Goal: Task Accomplishment & Management: Use online tool/utility

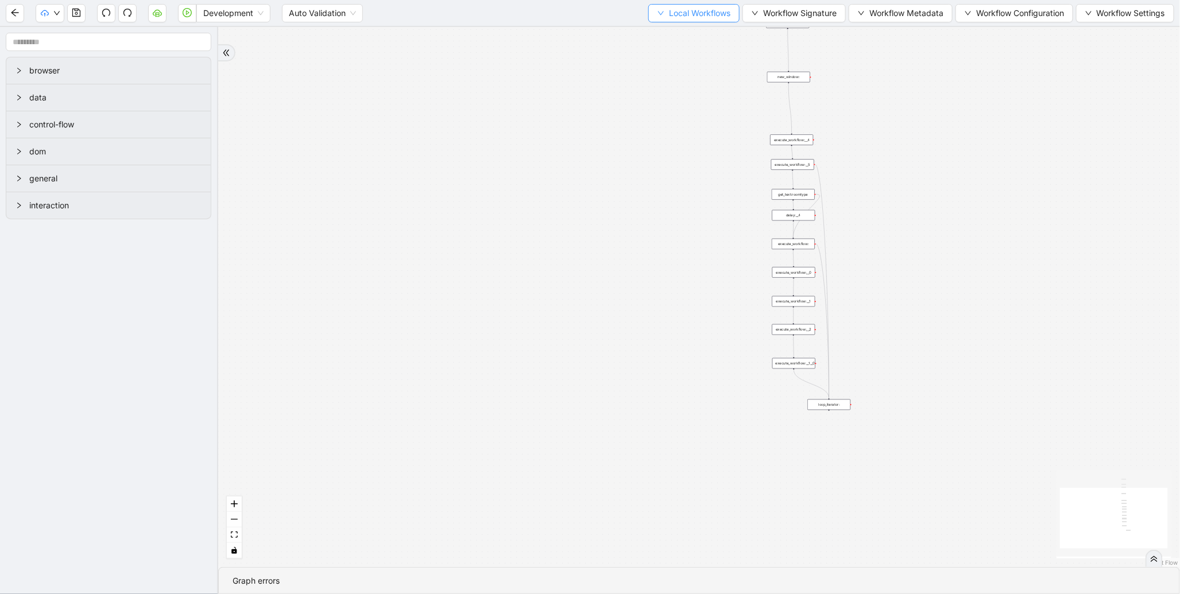
click at [673, 17] on span "Local Workflows" at bounding box center [699, 13] width 61 height 13
click at [665, 35] on span "Select" at bounding box center [688, 35] width 75 height 13
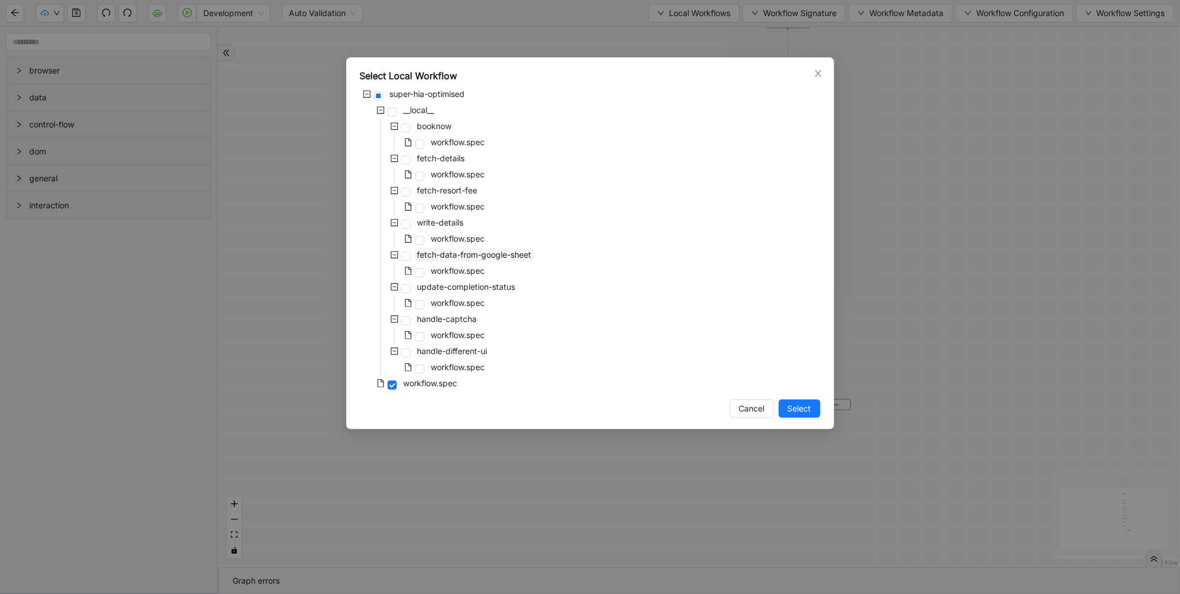
click at [472, 250] on span "fetch-data-from-google-sheet" at bounding box center [474, 255] width 114 height 10
click at [786, 406] on button "Select" at bounding box center [799, 409] width 42 height 18
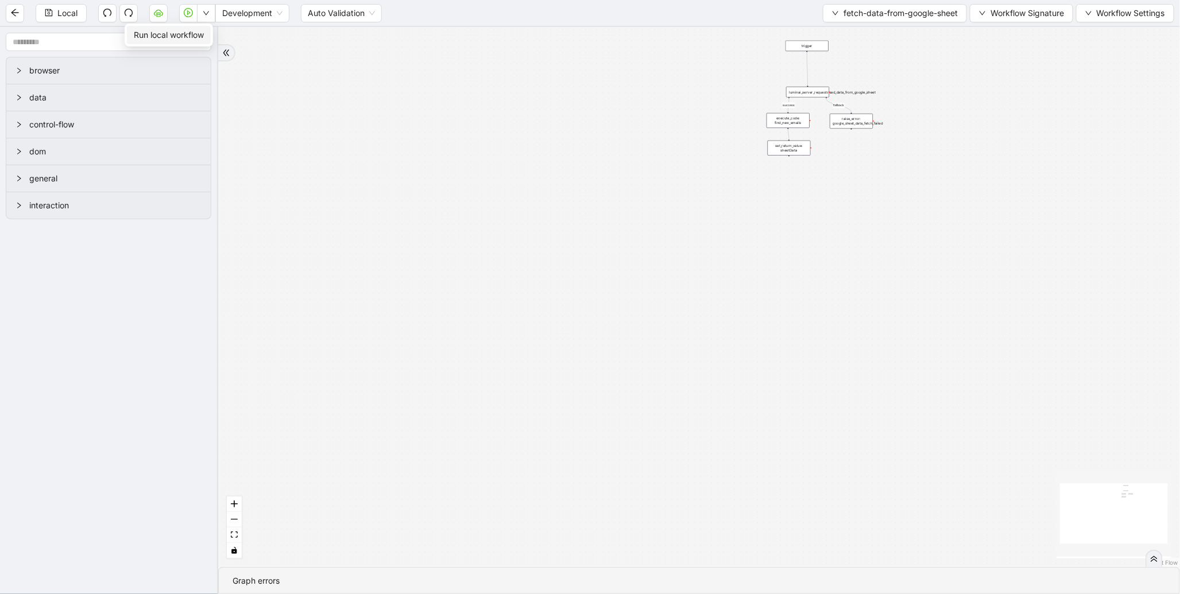
click at [197, 29] on span "Run local workflow" at bounding box center [169, 35] width 70 height 13
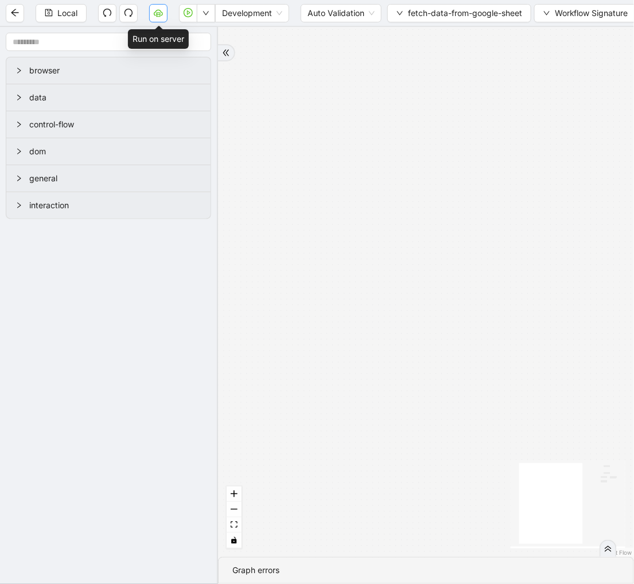
click at [161, 21] on button "button" at bounding box center [158, 13] width 18 height 18
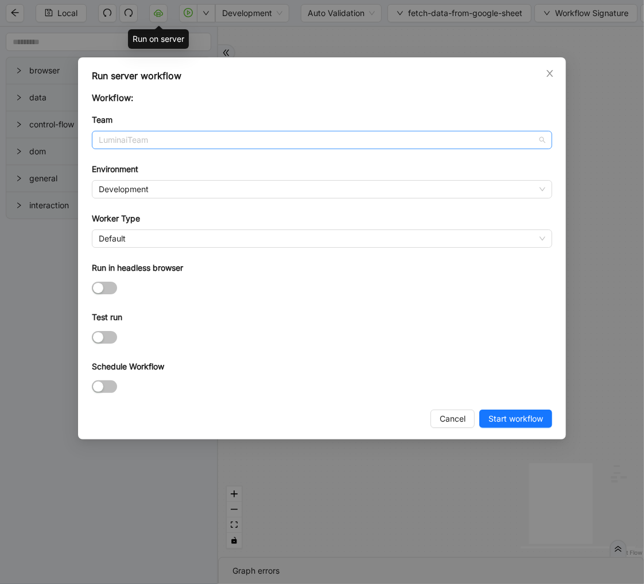
click at [238, 145] on span "LuminaiTeam" at bounding box center [322, 139] width 447 height 17
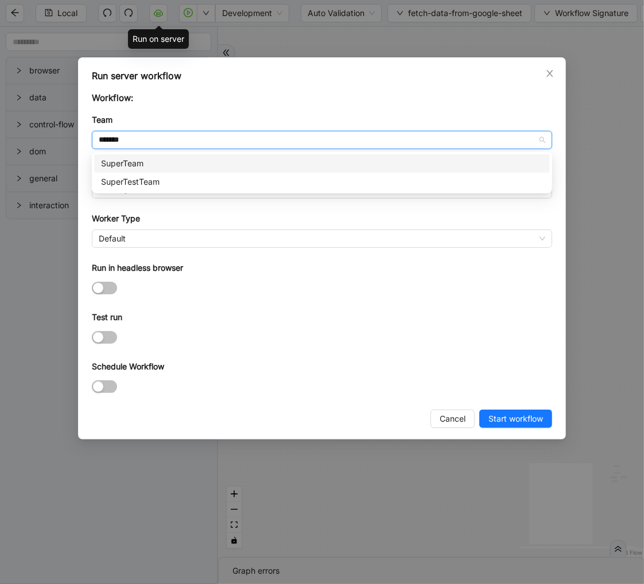
type input "********"
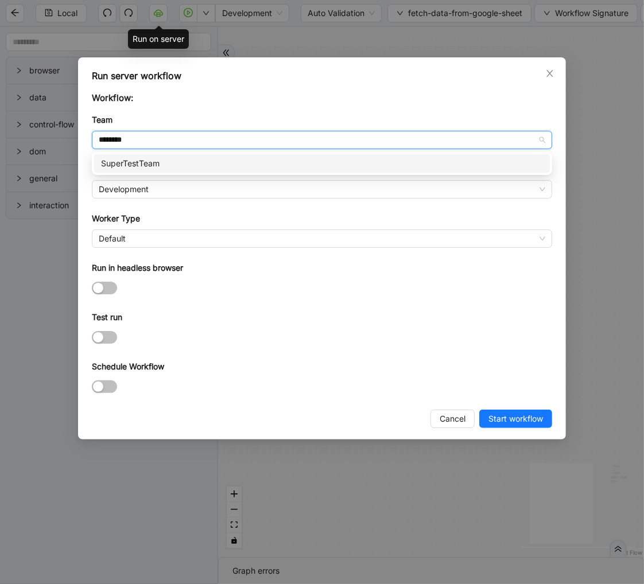
click at [203, 169] on div "SuperTestTeam" at bounding box center [322, 163] width 442 height 13
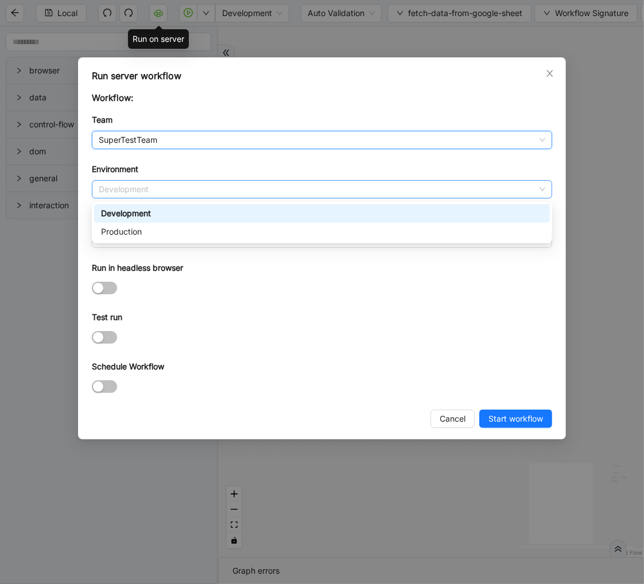
click at [182, 191] on span "Development" at bounding box center [322, 189] width 447 height 17
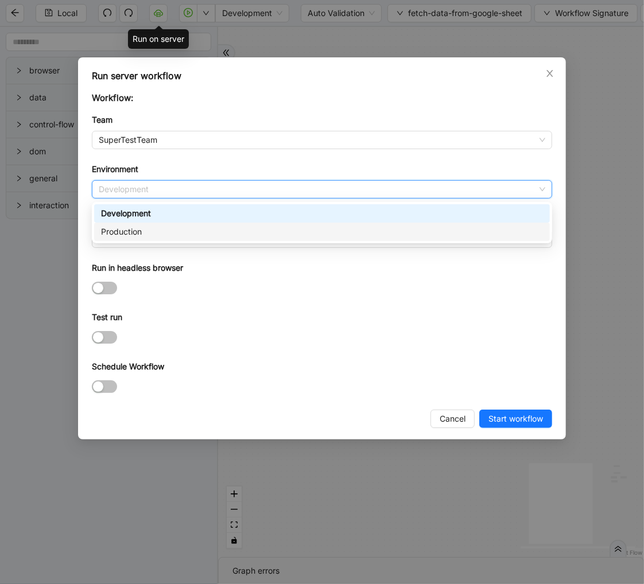
click at [165, 230] on div "Production" at bounding box center [322, 232] width 442 height 13
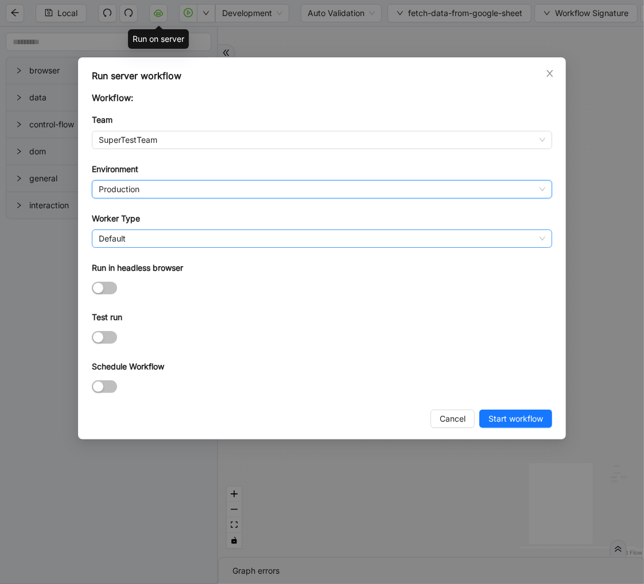
click at [150, 234] on span "Default" at bounding box center [322, 238] width 447 height 17
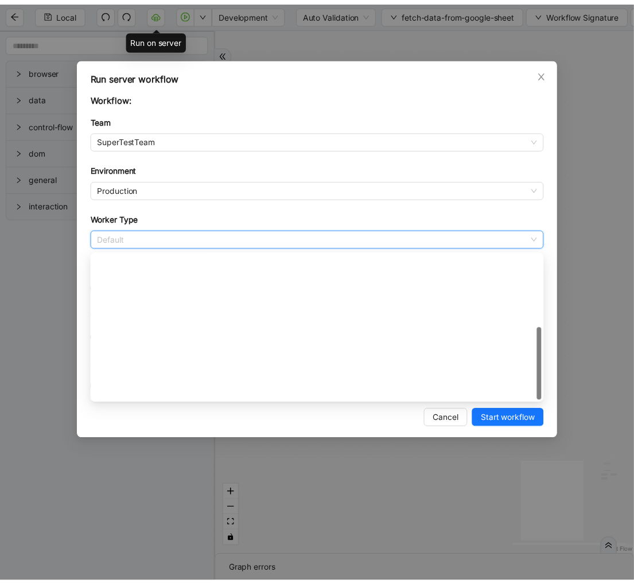
scroll to position [165, 0]
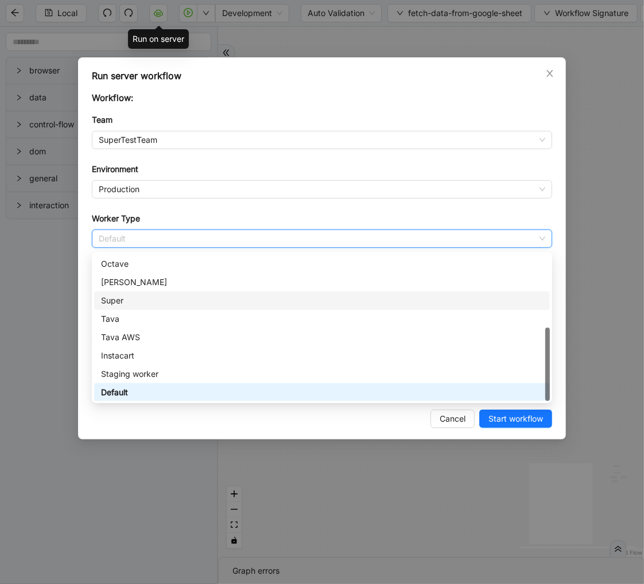
click at [135, 297] on div "Super" at bounding box center [322, 300] width 442 height 13
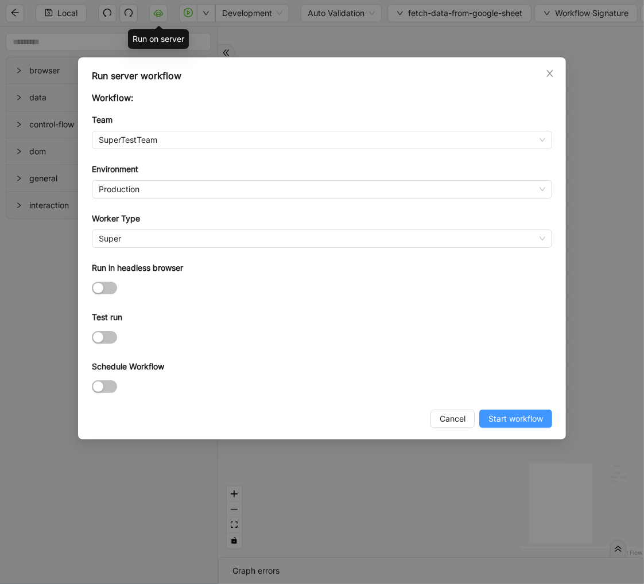
click at [507, 424] on span "Start workflow" at bounding box center [516, 419] width 55 height 13
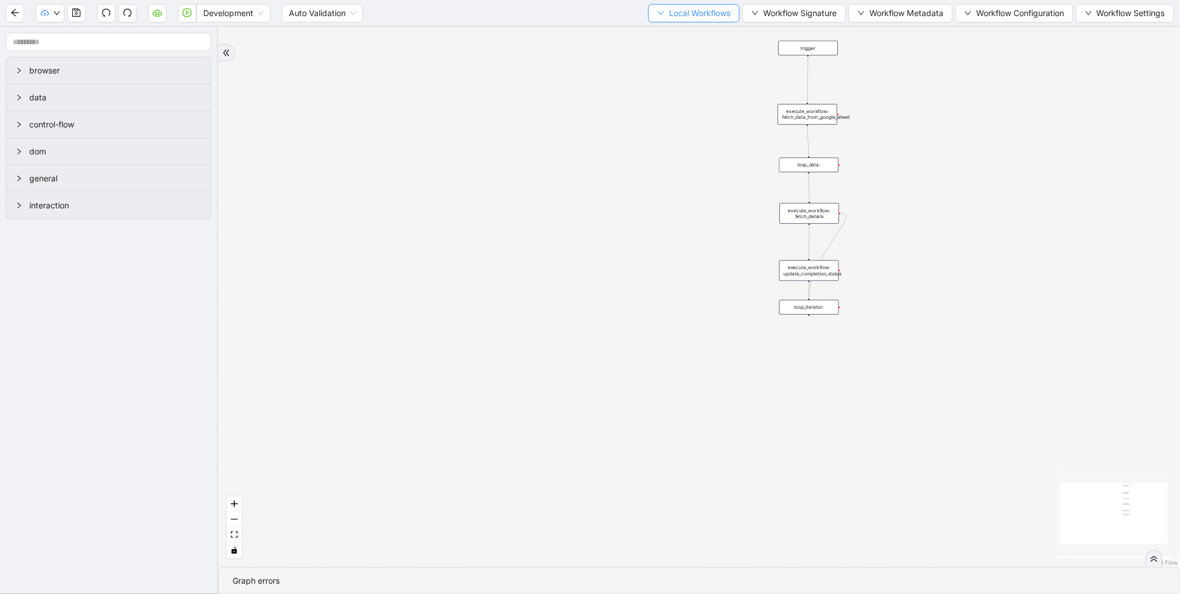
click at [674, 7] on span "Local Workflows" at bounding box center [699, 13] width 61 height 13
click at [667, 33] on span "Select" at bounding box center [688, 35] width 75 height 13
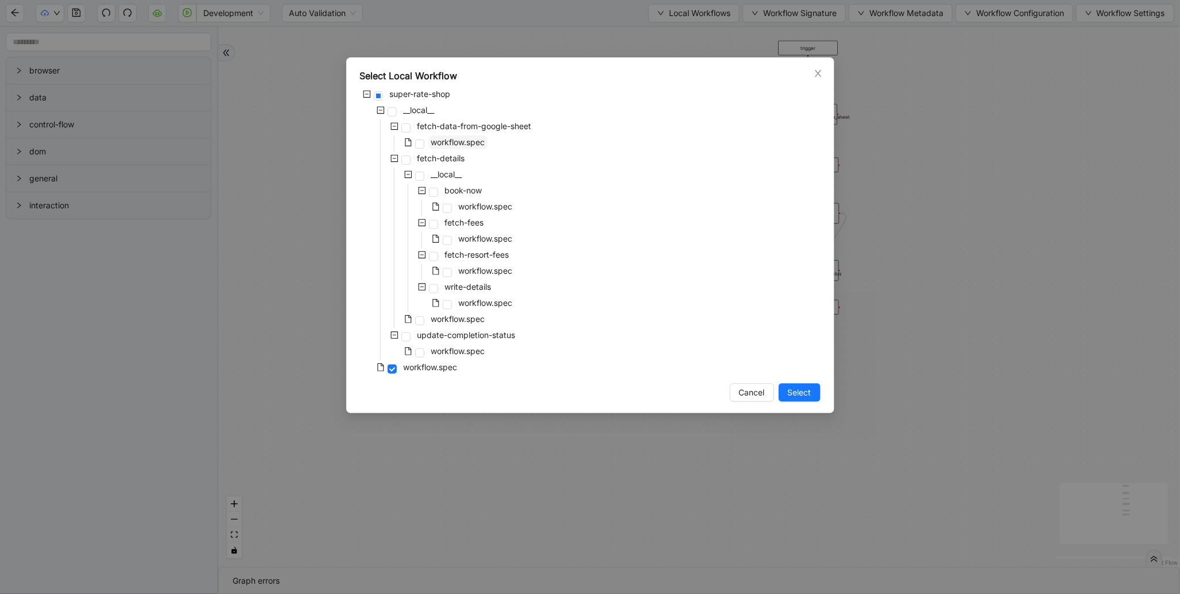
click at [475, 142] on span "workflow.spec" at bounding box center [458, 142] width 54 height 10
click at [798, 395] on span "Select" at bounding box center [800, 392] width 24 height 13
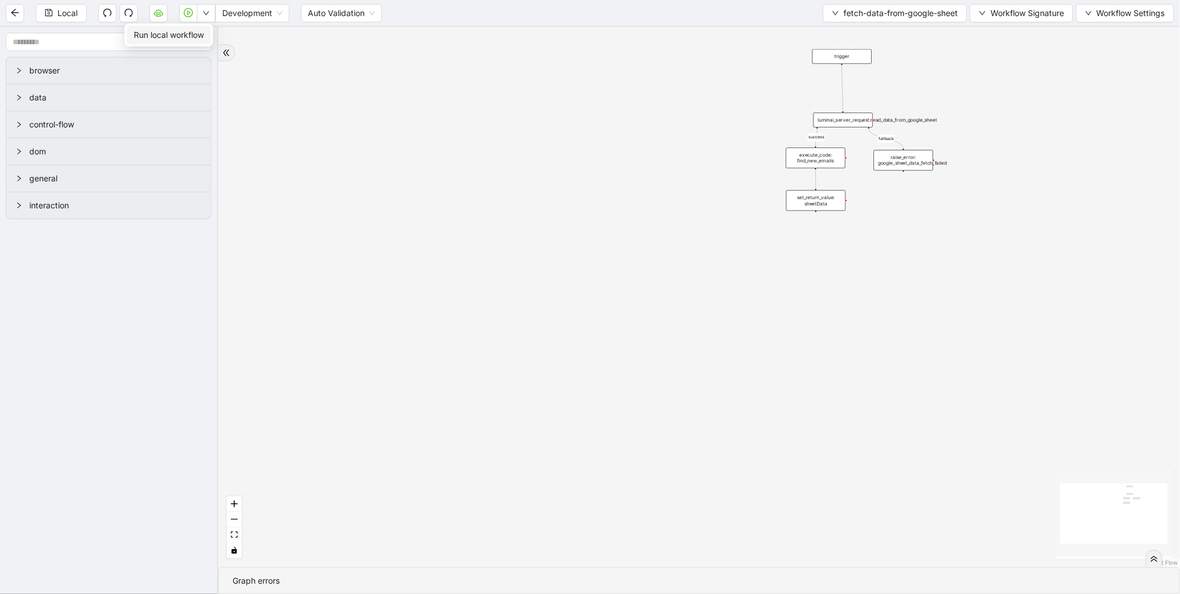
click at [201, 32] on span "Run local workflow" at bounding box center [169, 35] width 70 height 13
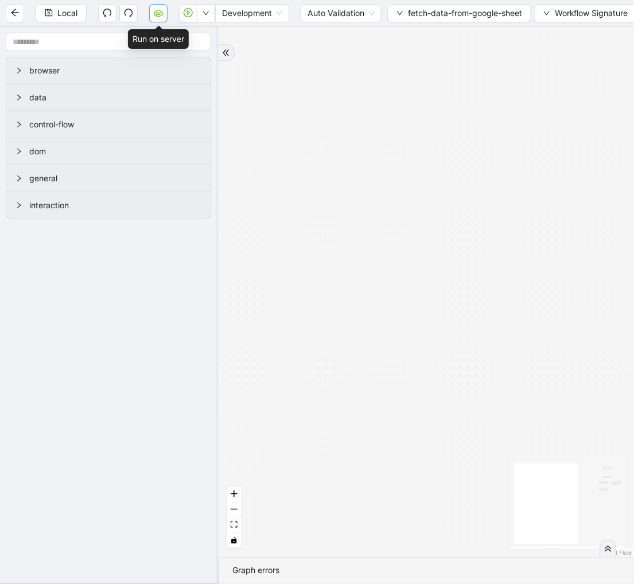
click at [159, 18] on button "button" at bounding box center [158, 13] width 18 height 18
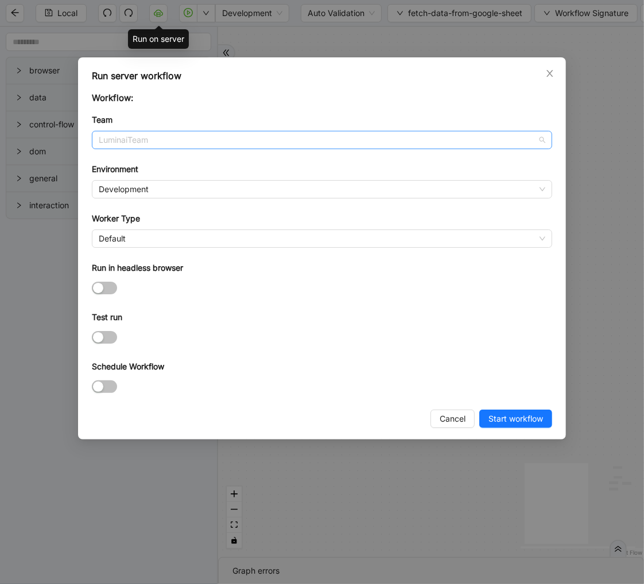
click at [267, 139] on span "LuminaiTeam" at bounding box center [322, 139] width 447 height 17
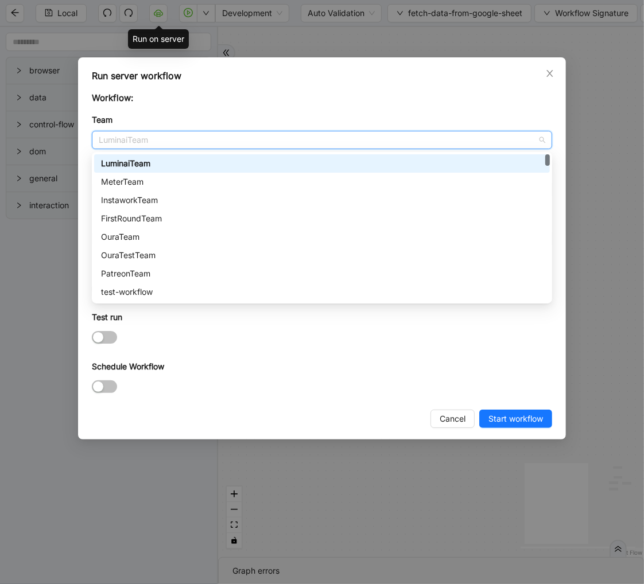
type input "*"
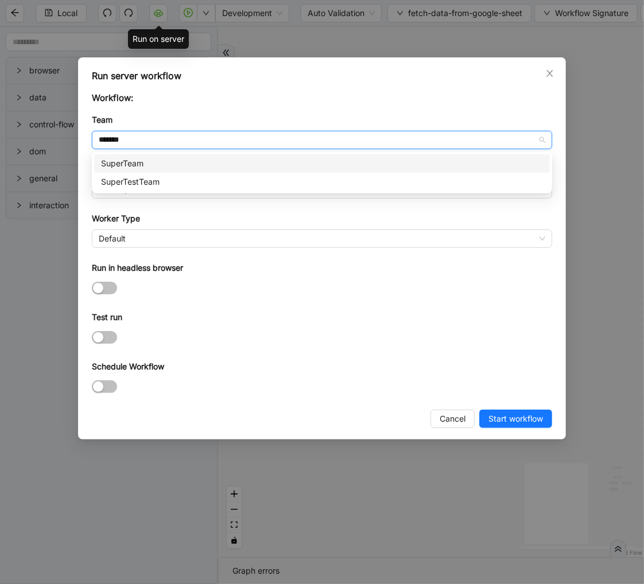
type input "********"
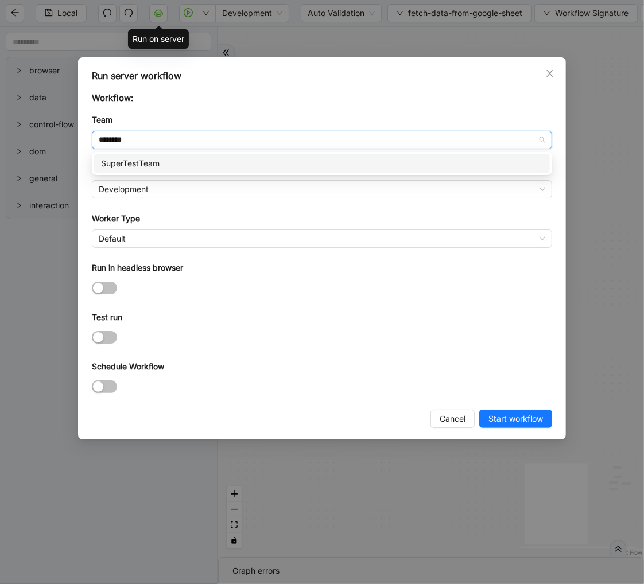
click at [237, 160] on div "SuperTestTeam" at bounding box center [322, 163] width 442 height 13
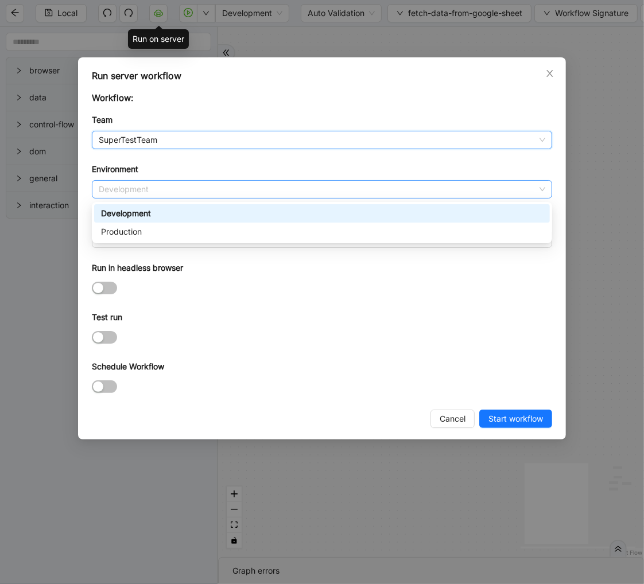
click at [202, 186] on span "Development" at bounding box center [322, 189] width 447 height 17
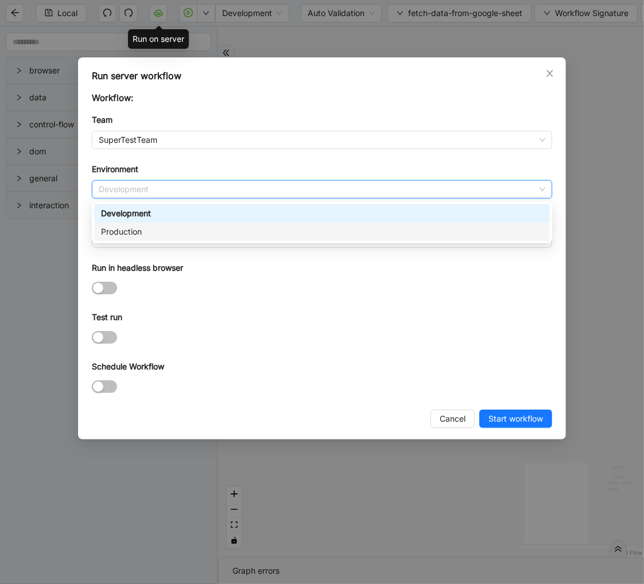
click at [184, 231] on div "Production" at bounding box center [322, 232] width 442 height 13
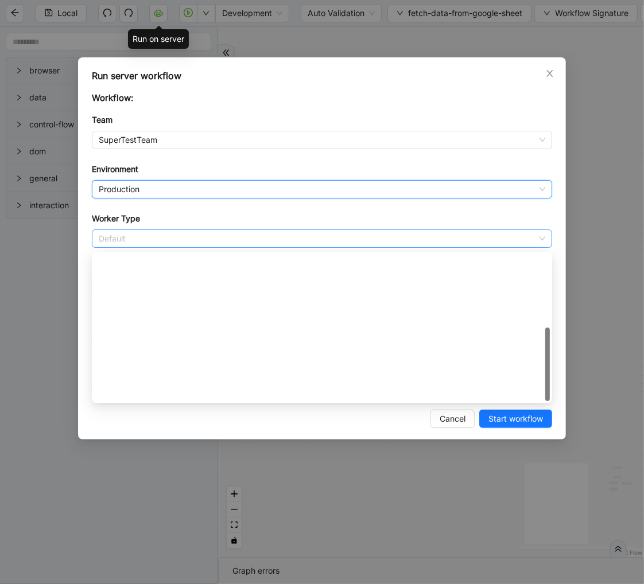
click at [165, 247] on span "Default" at bounding box center [322, 238] width 447 height 17
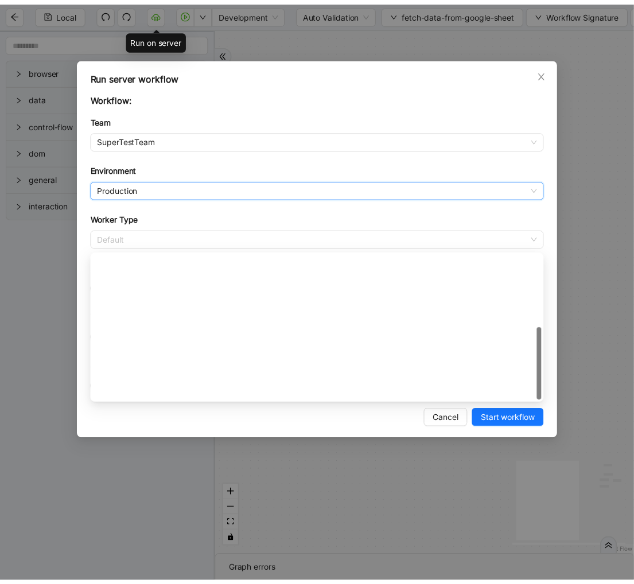
scroll to position [165, 0]
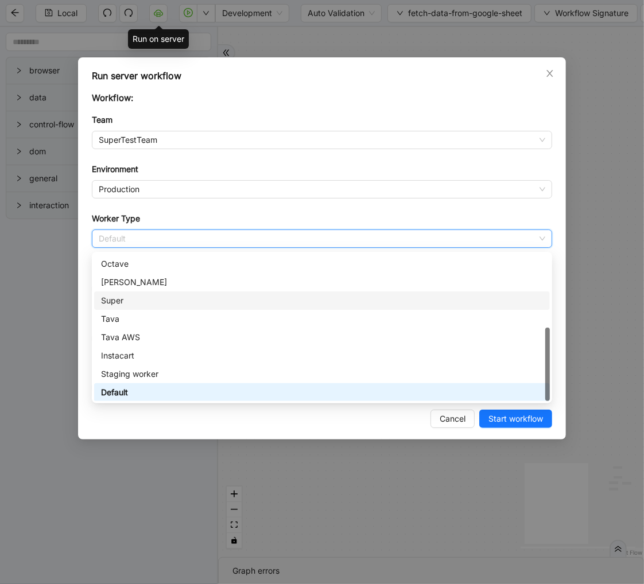
click at [146, 297] on div "Super" at bounding box center [322, 300] width 442 height 13
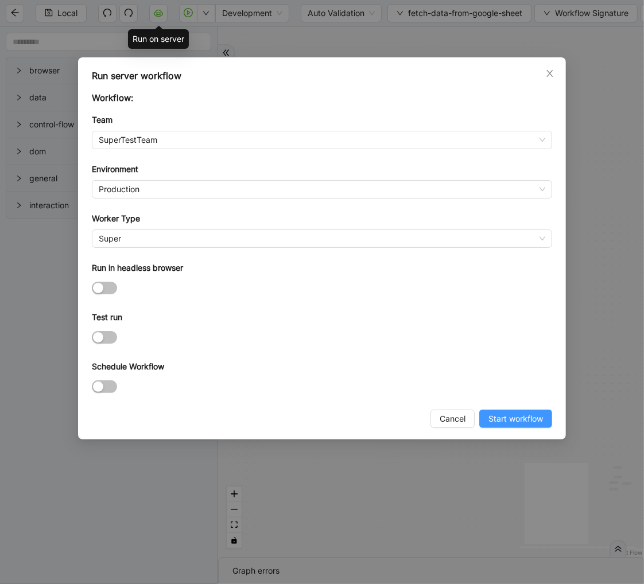
click at [502, 424] on span "Start workflow" at bounding box center [516, 419] width 55 height 13
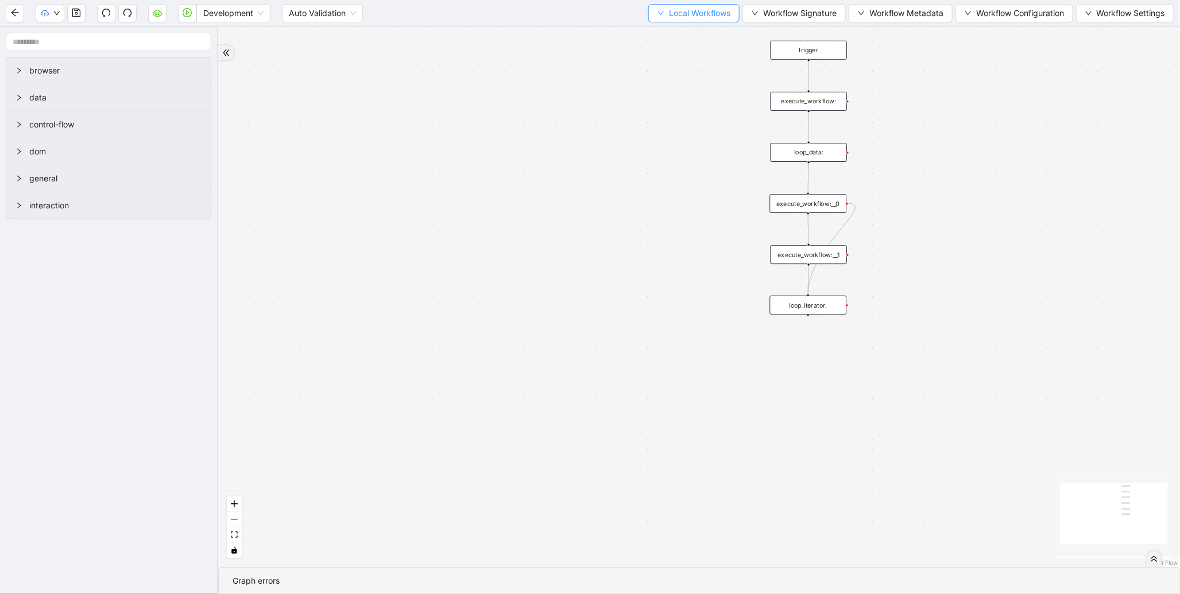
click at [693, 11] on span "Local Workflows" at bounding box center [699, 13] width 61 height 13
click at [681, 37] on span "Select" at bounding box center [688, 35] width 75 height 13
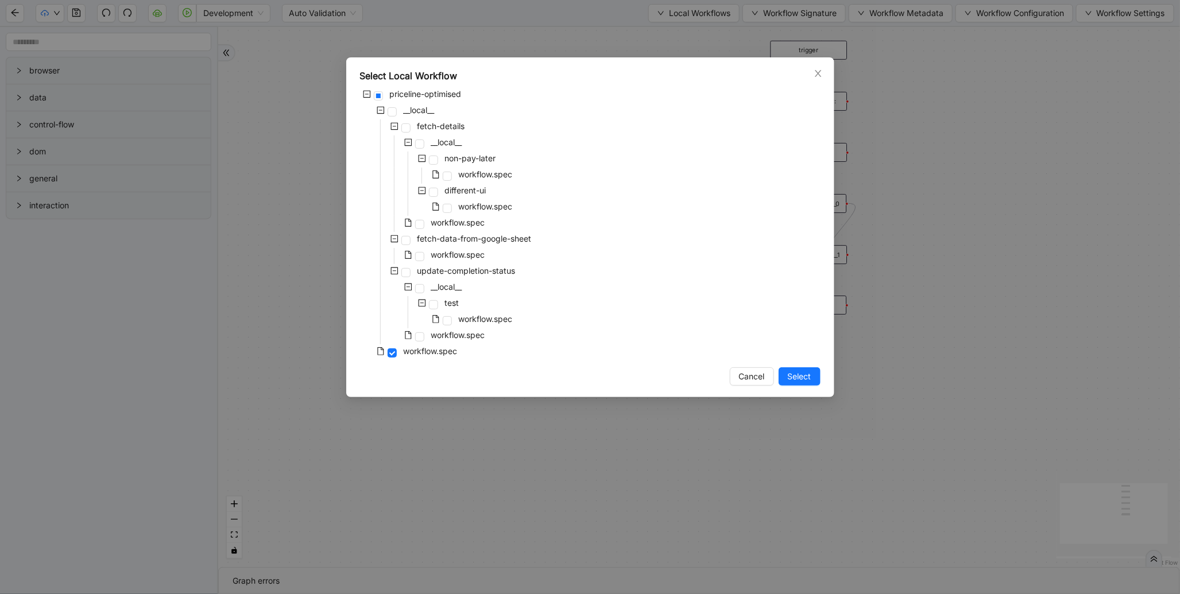
click at [507, 228] on div "priceline-optimised __local__ fetch-details __local__ non-pay-later workflow.sp…" at bounding box center [590, 223] width 460 height 273
click at [501, 243] on span "fetch-data-from-google-sheet" at bounding box center [474, 239] width 119 height 14
click at [799, 377] on span "Select" at bounding box center [800, 376] width 24 height 13
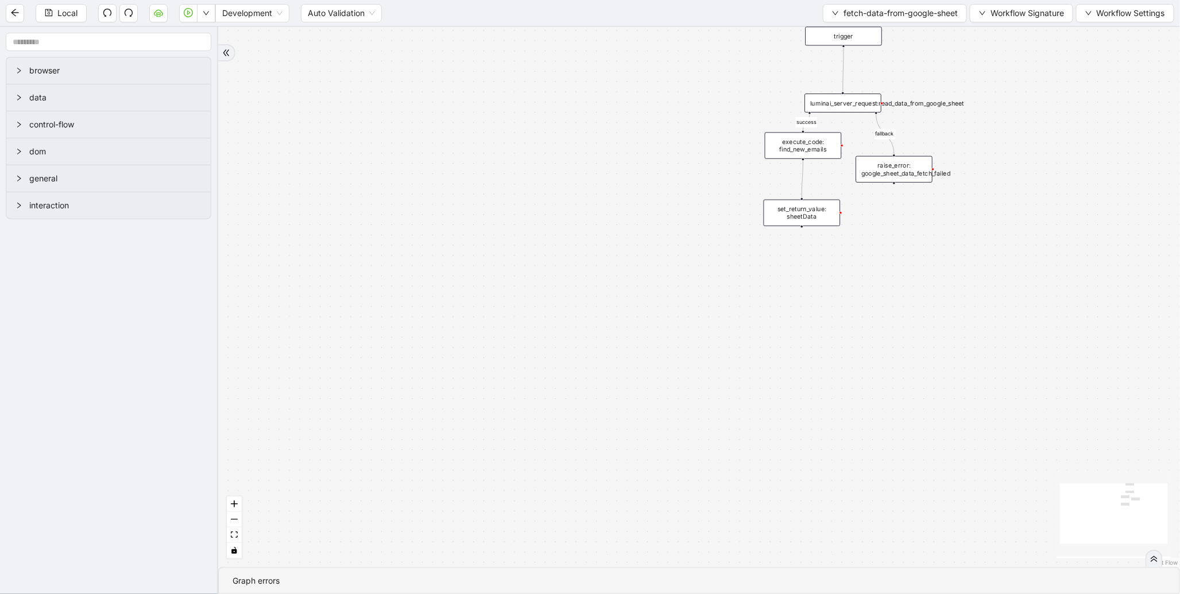
drag, startPoint x: 639, startPoint y: 323, endPoint x: 420, endPoint y: 357, distance: 222.0
click at [420, 357] on div "success fallback trigger luminai_server_request:read_data_from_google_sheet set…" at bounding box center [699, 297] width 962 height 540
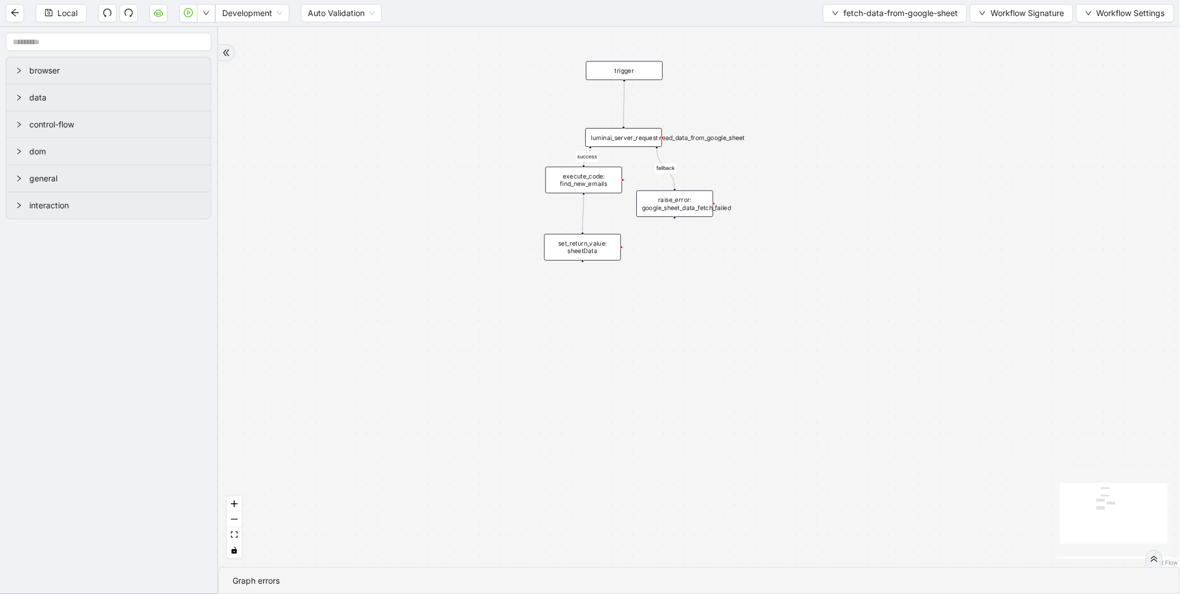
click at [573, 191] on div "execute_code: find_new_emails" at bounding box center [583, 179] width 77 height 26
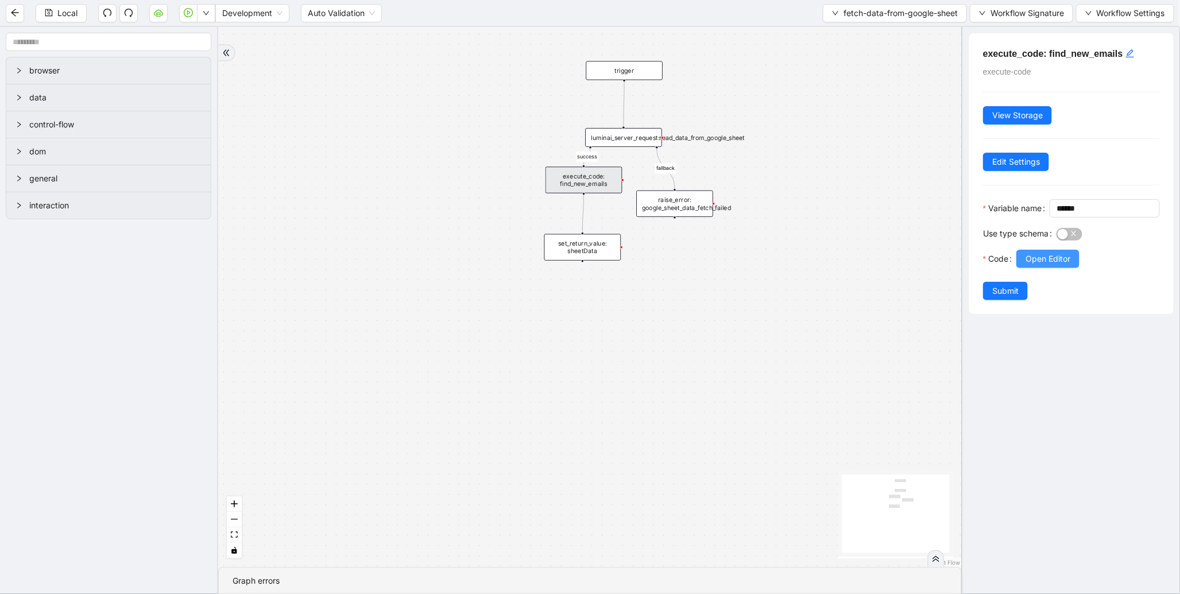
click at [1035, 265] on span "Open Editor" at bounding box center [1047, 259] width 45 height 13
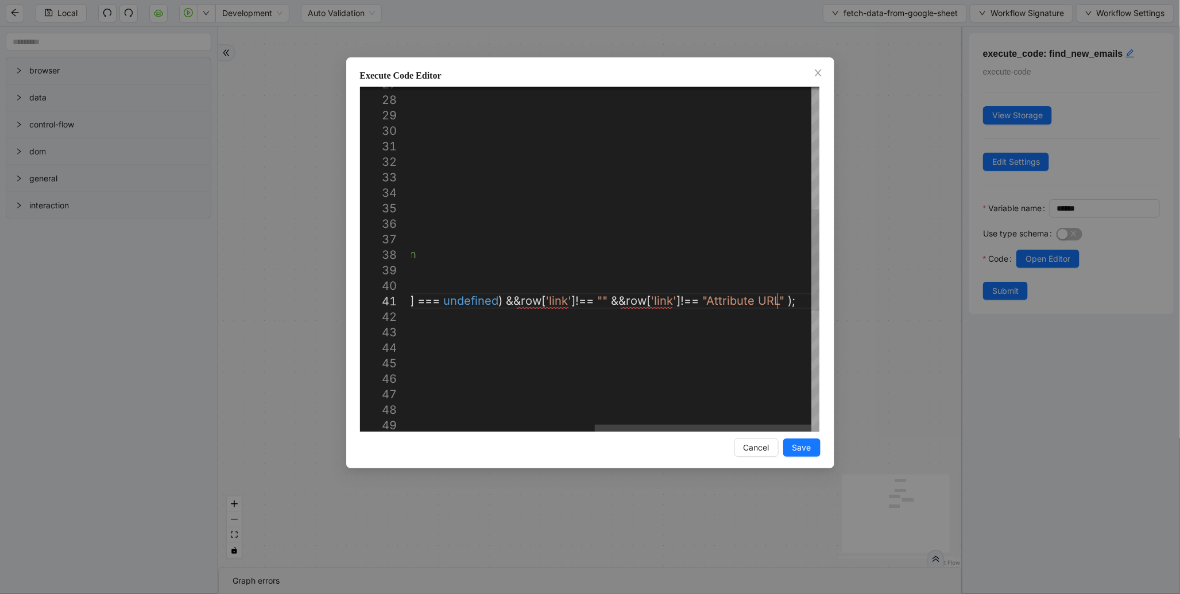
click at [776, 301] on div "return rows . map (( row , rowIndex ) => { const obj : { [ key : string ]: stri…" at bounding box center [443, 256] width 751 height 1166
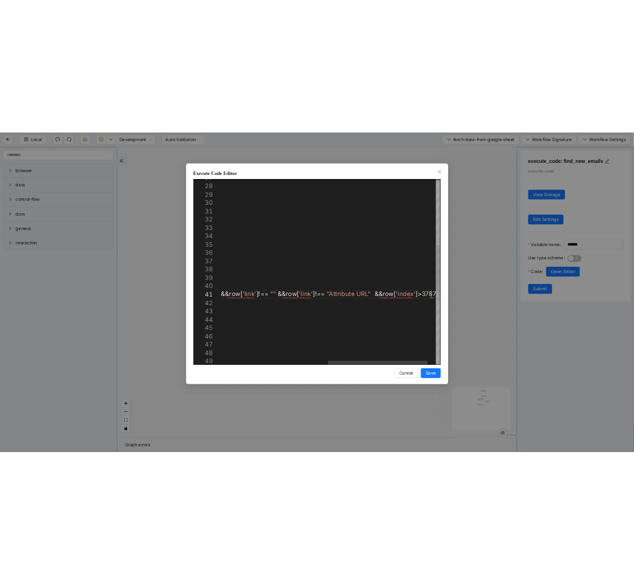
scroll to position [0, 1092]
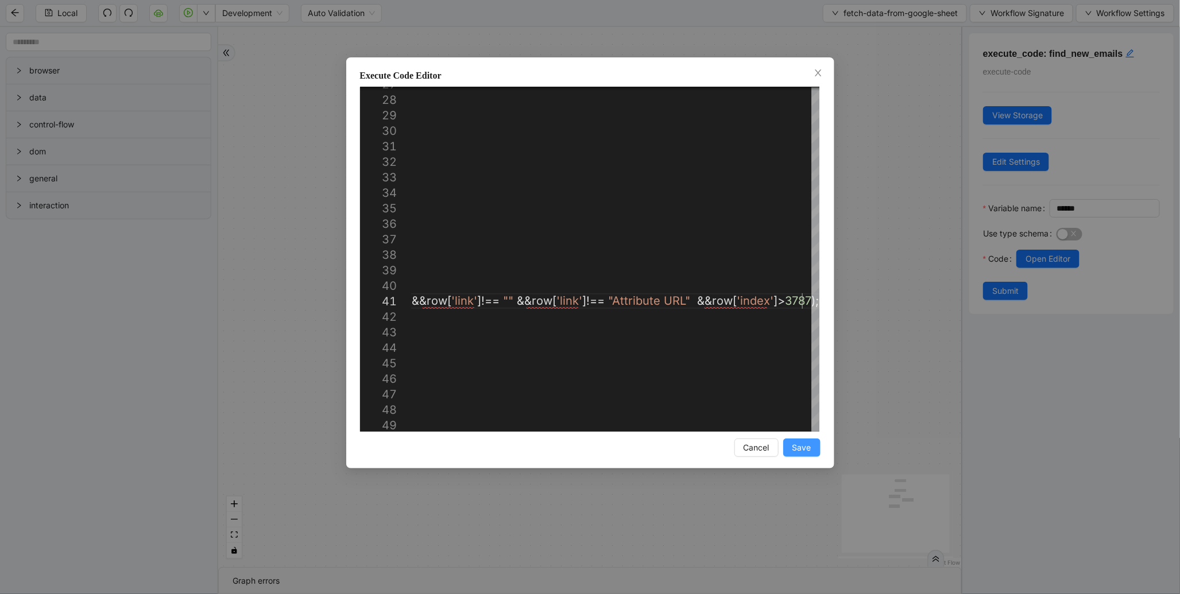
type textarea "**********"
click at [797, 452] on span "Save" at bounding box center [801, 447] width 19 height 13
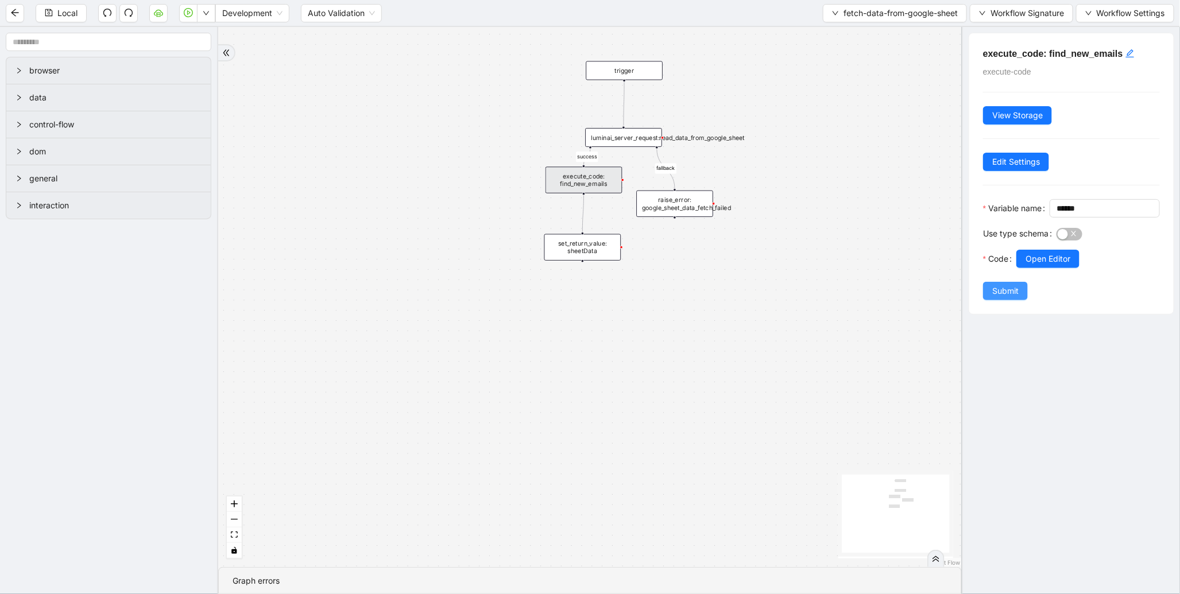
click at [1010, 297] on span "Submit" at bounding box center [1005, 291] width 26 height 13
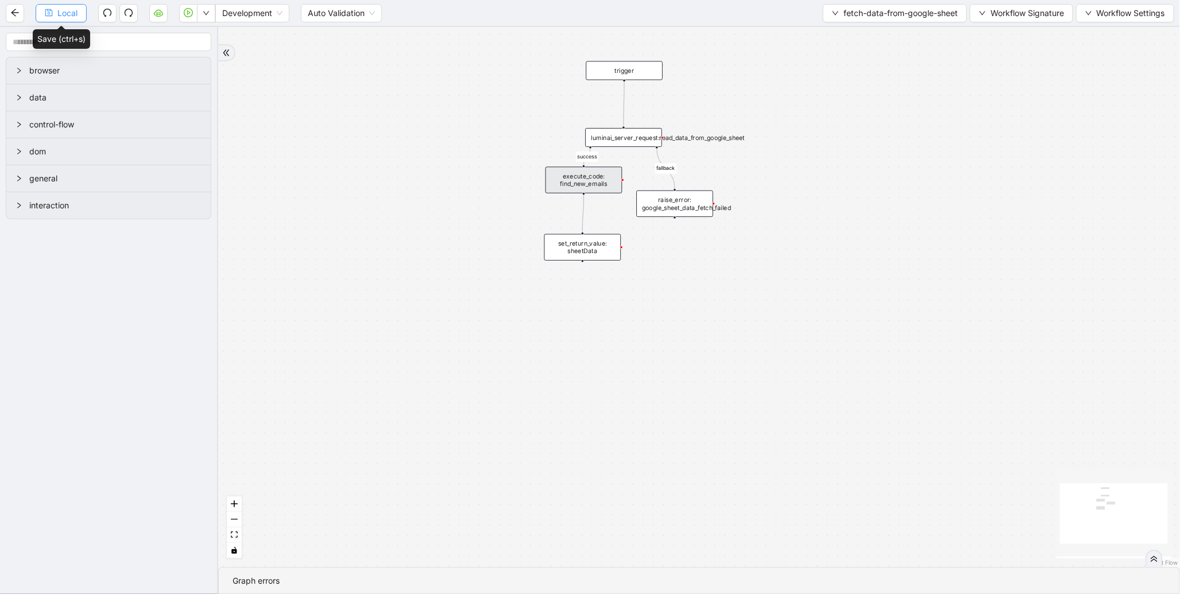
click at [59, 15] on span "Local" at bounding box center [67, 13] width 20 height 13
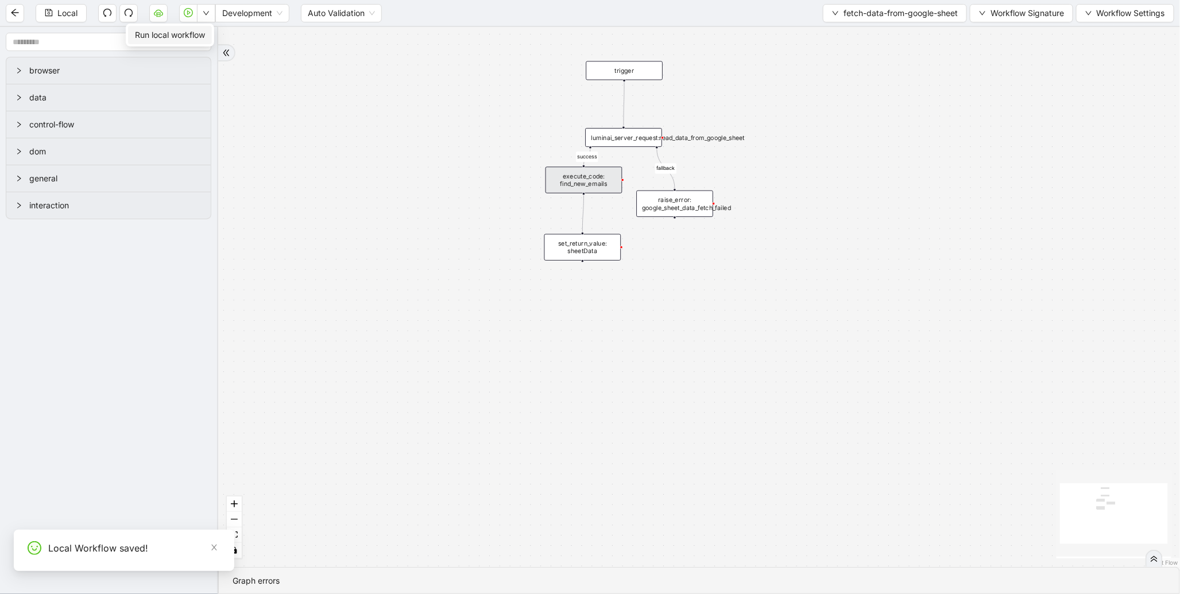
click at [199, 36] on span "Run local workflow" at bounding box center [170, 35] width 70 height 13
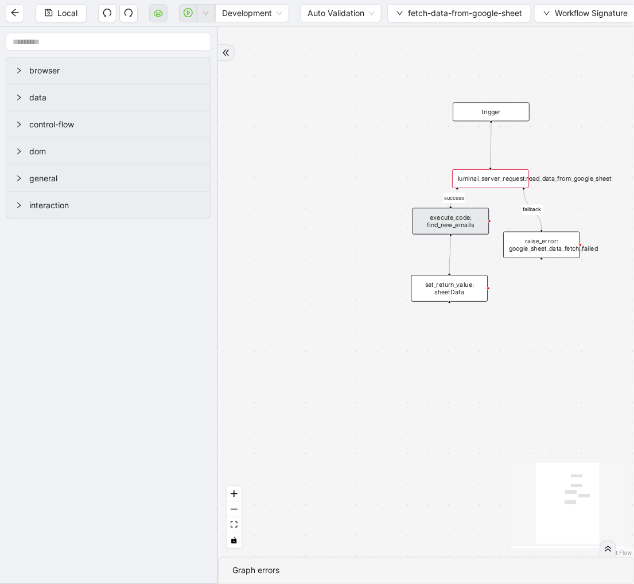
drag, startPoint x: 468, startPoint y: 144, endPoint x: 309, endPoint y: 184, distance: 164.4
click at [309, 184] on div "success fallback trigger luminai_server_request:read_data_from_google_sheet set…" at bounding box center [426, 292] width 416 height 530
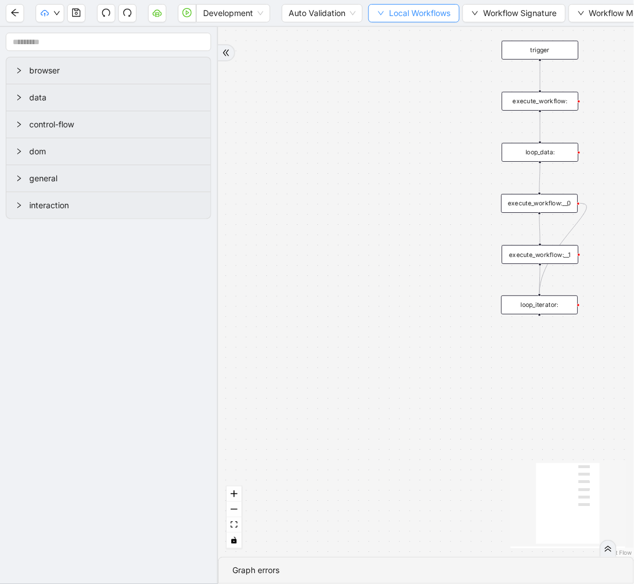
click at [396, 14] on span "Local Workflows" at bounding box center [419, 13] width 61 height 13
click at [392, 41] on span "Select" at bounding box center [415, 35] width 75 height 13
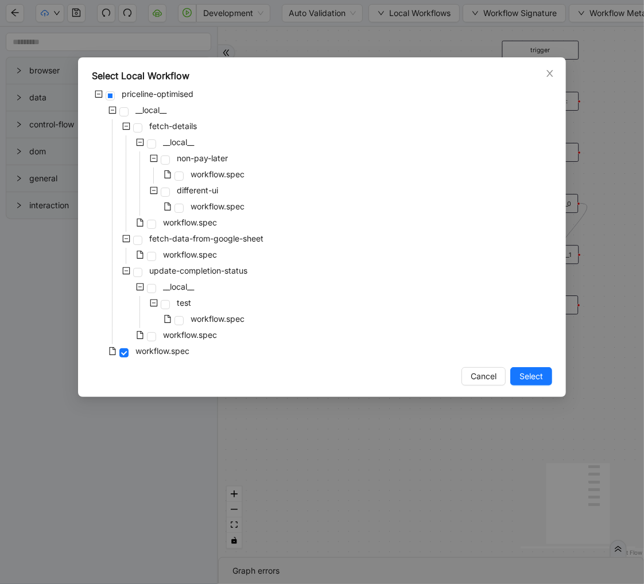
click at [224, 231] on div "priceline-optimised __local__ fetch-details __local__ non-pay-later workflow.sp…" at bounding box center [322, 223] width 460 height 273
click at [221, 240] on span "fetch-data-from-google-sheet" at bounding box center [206, 239] width 114 height 10
click at [542, 367] on button "Select" at bounding box center [531, 376] width 42 height 18
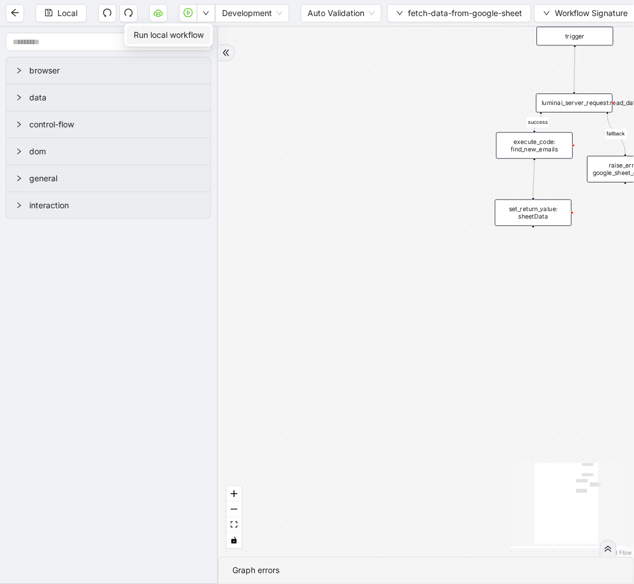
click at [198, 33] on span "Run local workflow" at bounding box center [169, 35] width 70 height 13
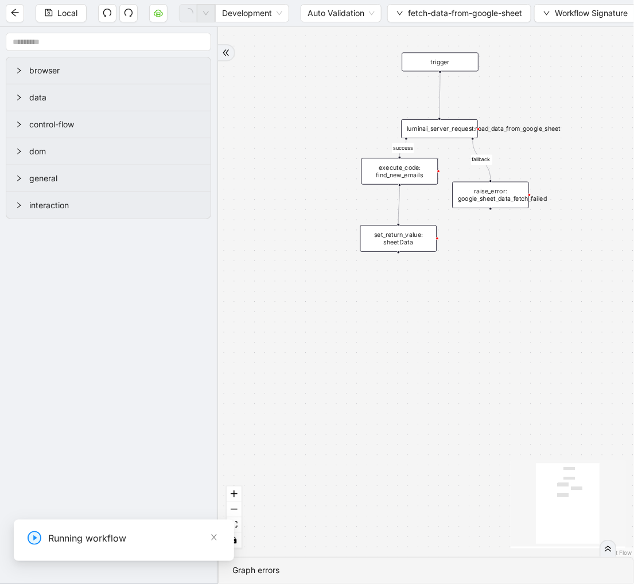
drag, startPoint x: 299, startPoint y: 110, endPoint x: 119, endPoint y: 144, distance: 182.8
click at [119, 144] on section "browser data control-flow dom general interaction success fallback trigger lumi…" at bounding box center [317, 305] width 634 height 557
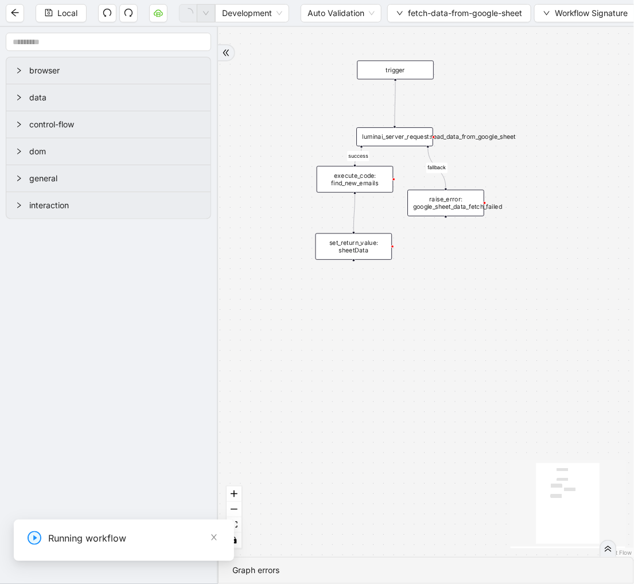
click at [365, 170] on div "execute_code: find_new_emails" at bounding box center [355, 179] width 77 height 26
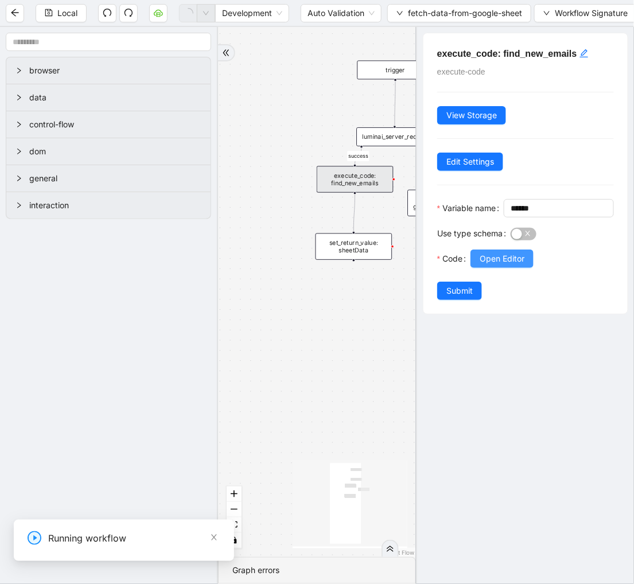
click at [503, 265] on span "Open Editor" at bounding box center [502, 259] width 45 height 13
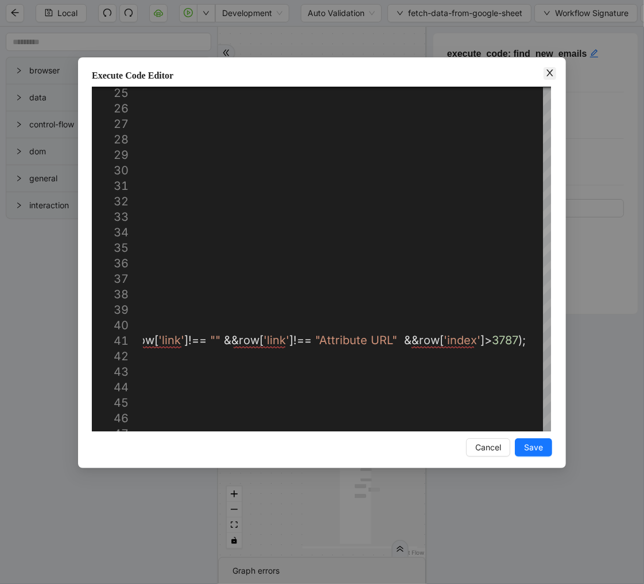
click at [547, 71] on icon "close" at bounding box center [549, 72] width 9 height 9
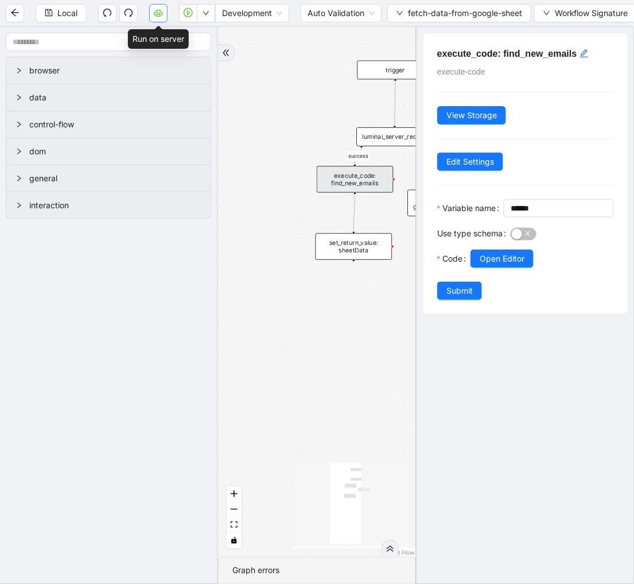
click at [150, 14] on button "button" at bounding box center [158, 13] width 18 height 18
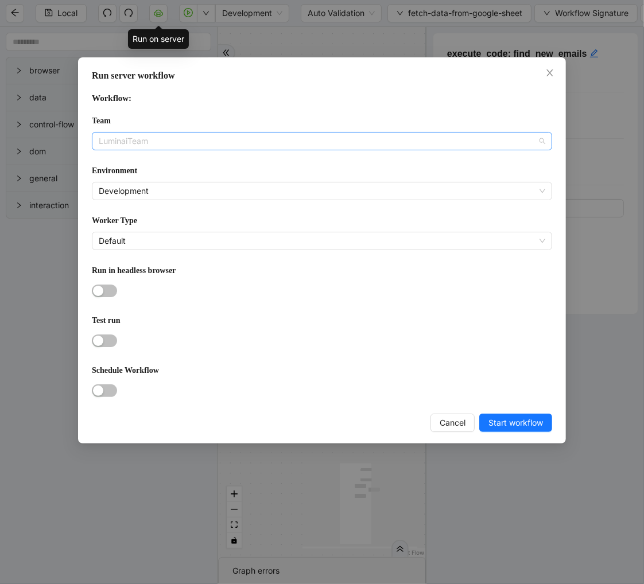
click at [156, 133] on span "LuminaiTeam" at bounding box center [322, 141] width 447 height 17
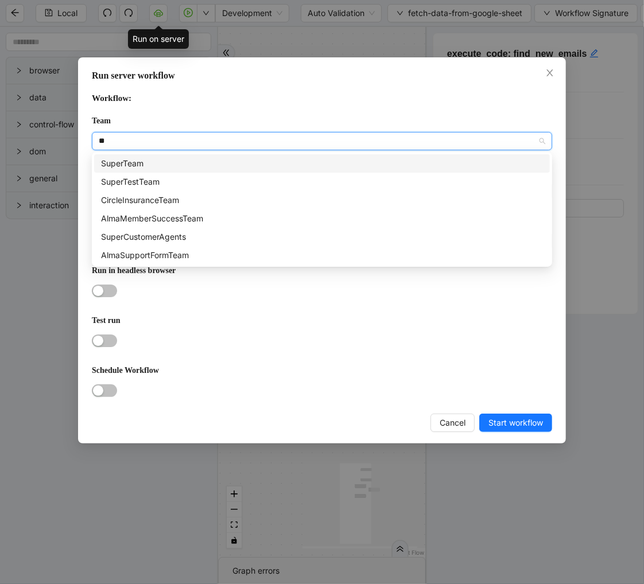
type input "***"
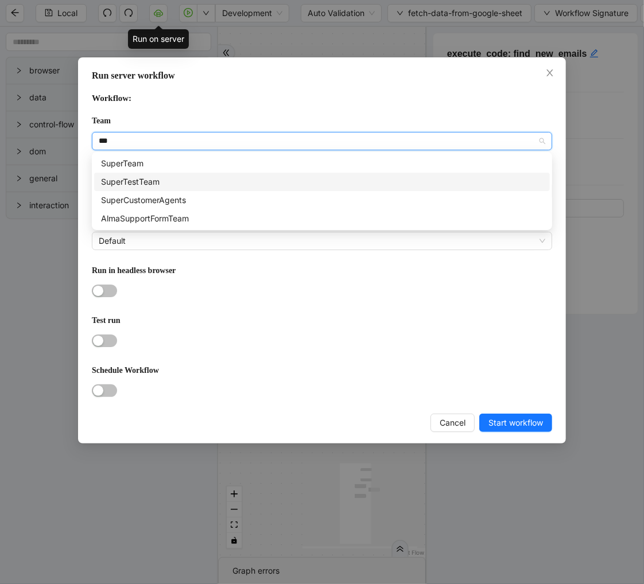
click at [139, 177] on div "SuperTestTeam" at bounding box center [322, 182] width 442 height 13
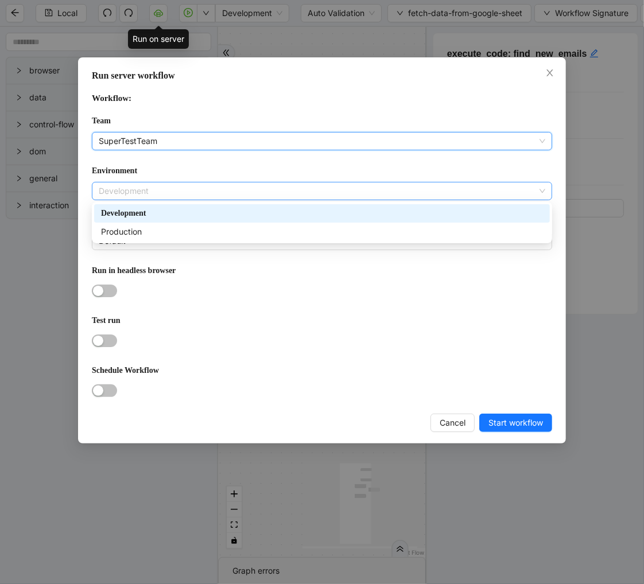
click at [134, 185] on span "Development" at bounding box center [322, 191] width 447 height 17
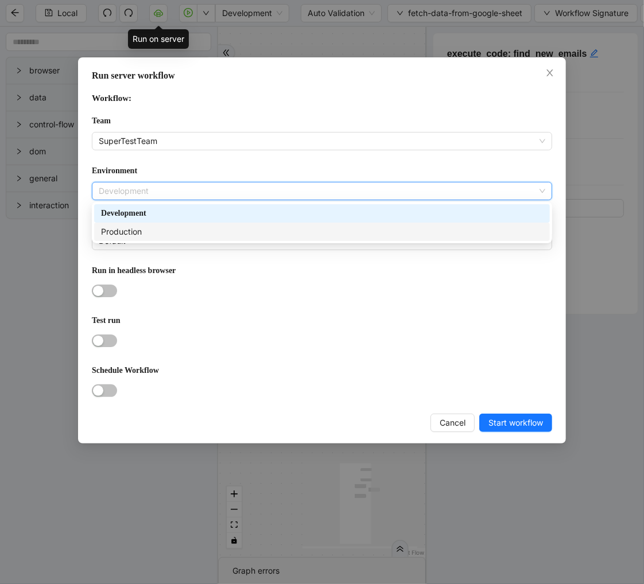
click at [121, 234] on div "Production" at bounding box center [322, 232] width 442 height 13
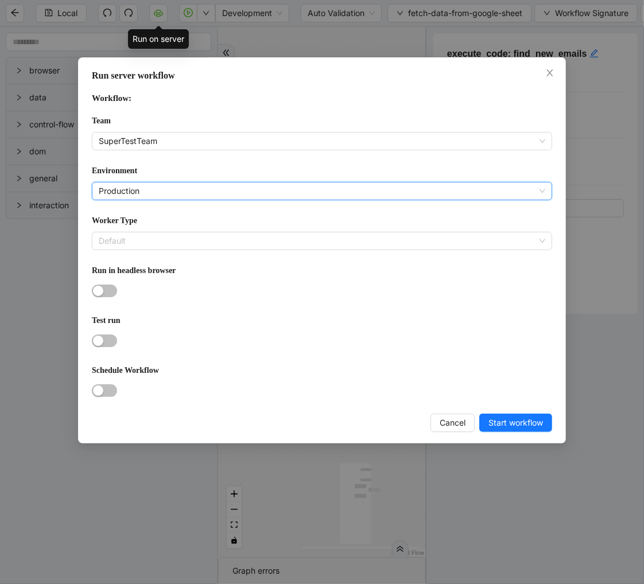
scroll to position [165, 0]
click at [121, 234] on span "Default" at bounding box center [322, 240] width 447 height 17
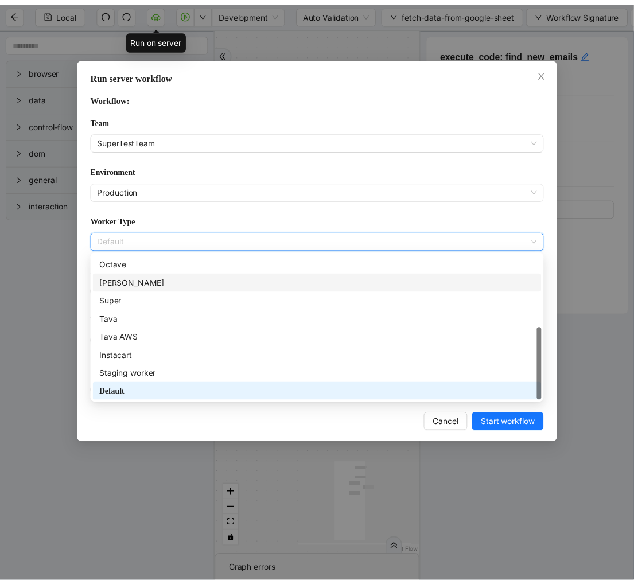
scroll to position [0, 0]
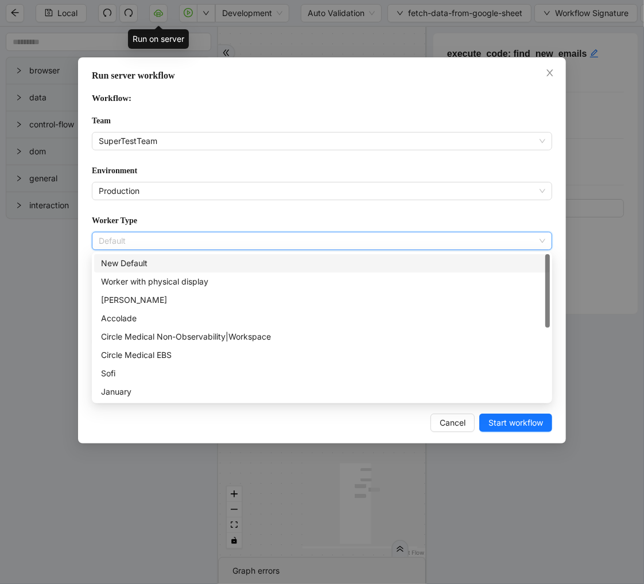
click at [138, 255] on div "New Default" at bounding box center [322, 263] width 456 height 18
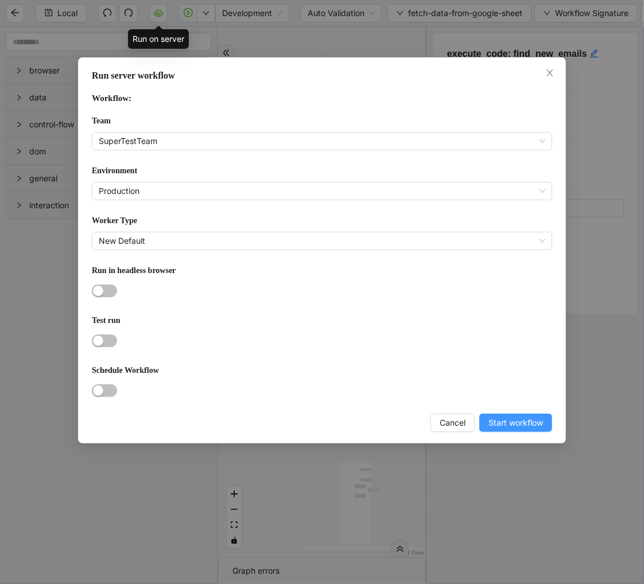
click at [512, 431] on button "Start workflow" at bounding box center [515, 423] width 73 height 18
